Goal: Information Seeking & Learning: Learn about a topic

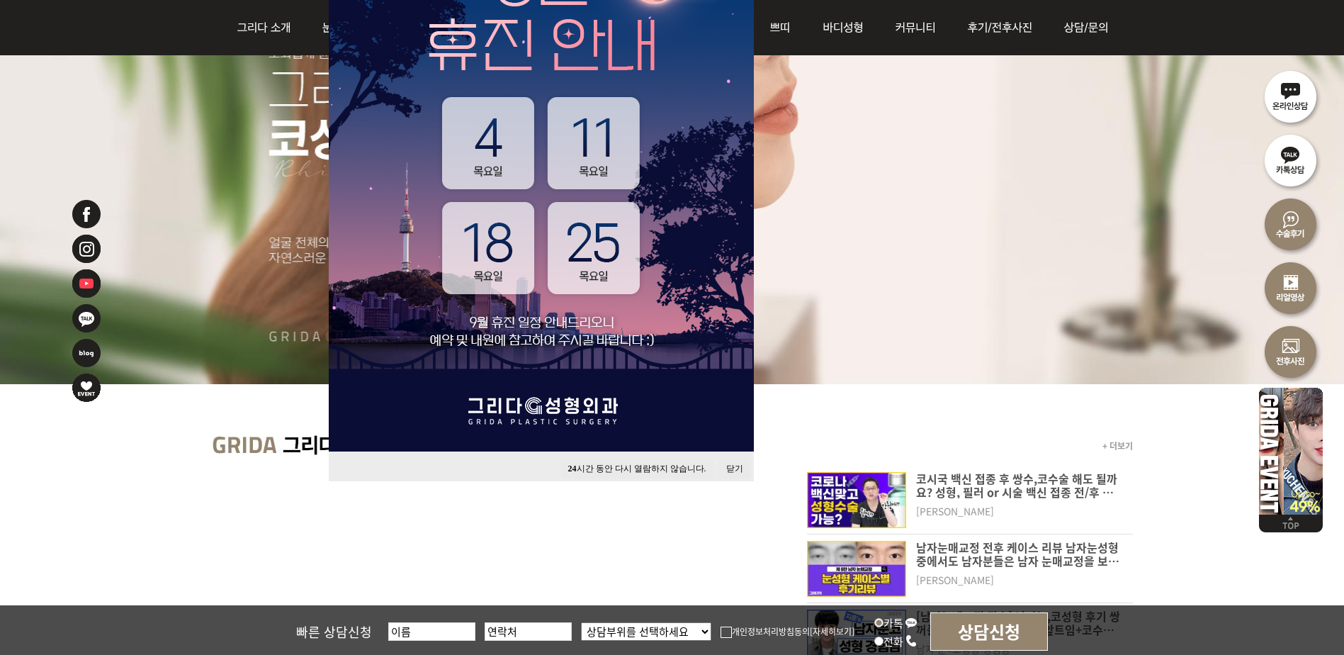
scroll to position [254, 0]
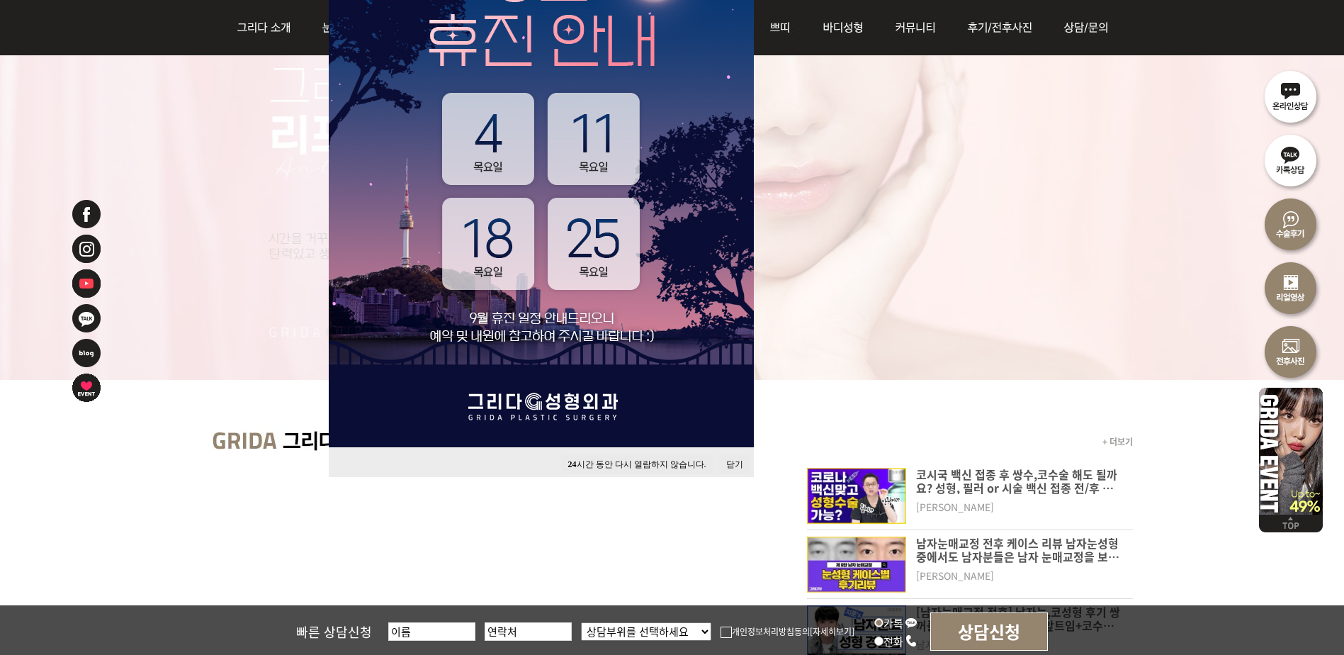
click at [599, 462] on button "24 시간 동안 다시 열람하지 않습니다." at bounding box center [637, 464] width 152 height 19
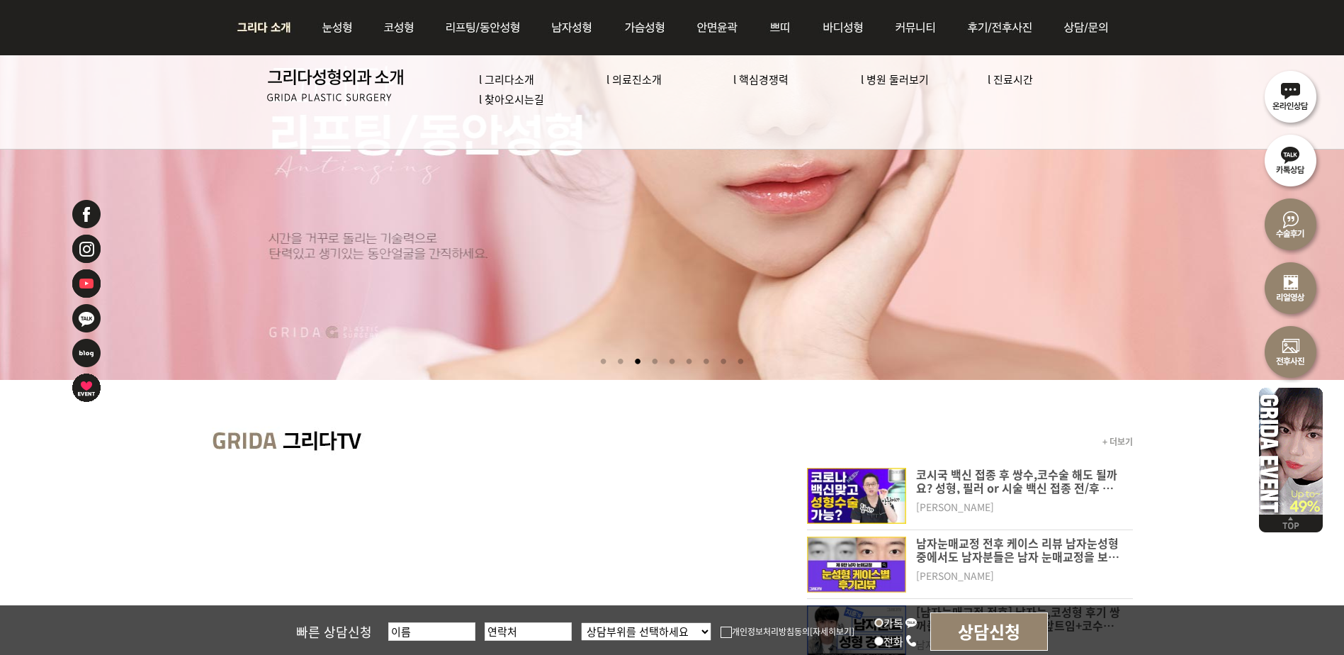
click at [646, 79] on link "l 의료진소개" at bounding box center [633, 79] width 55 height 15
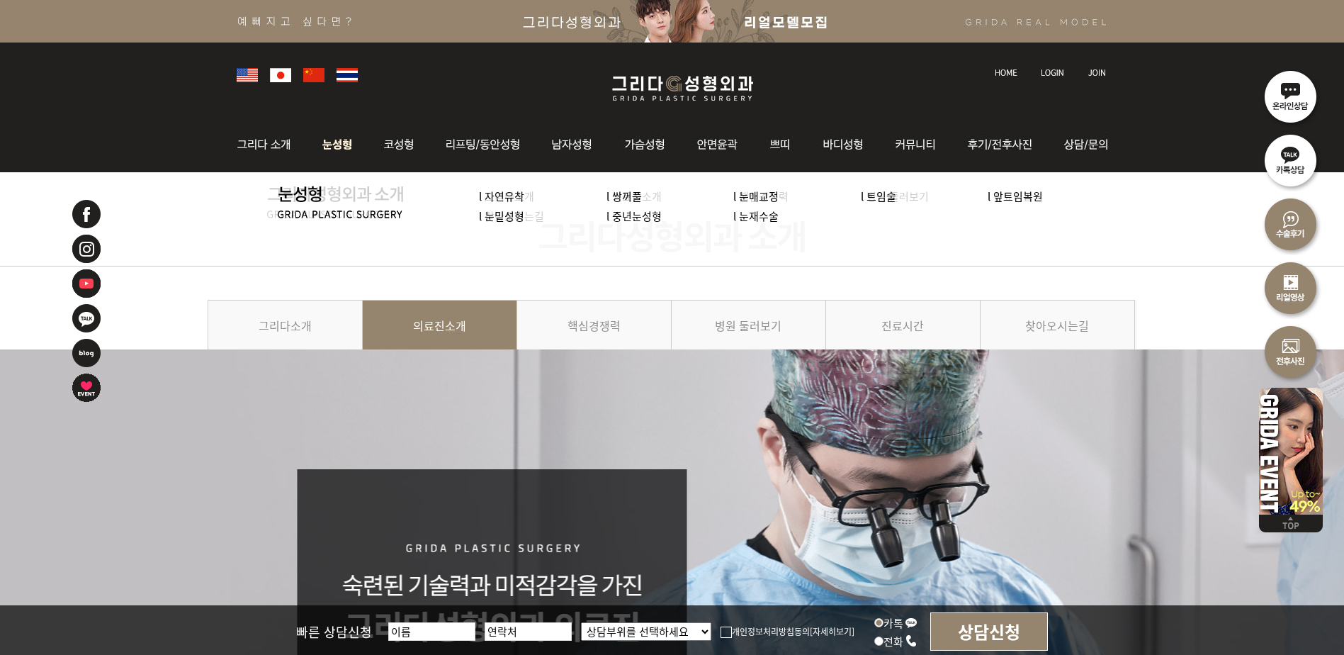
click at [642, 217] on link "l 중년눈성형" at bounding box center [633, 215] width 55 height 15
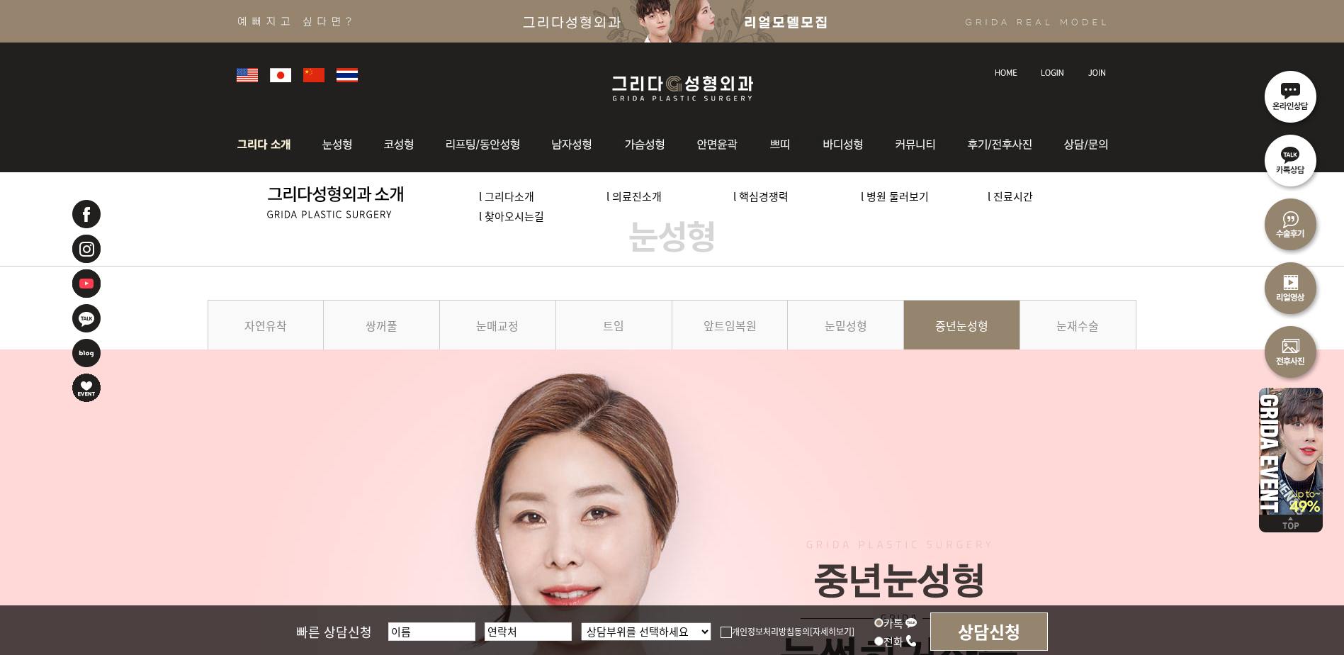
click at [642, 197] on link "l 의료진소개" at bounding box center [633, 195] width 55 height 15
